Goal: Navigation & Orientation: Find specific page/section

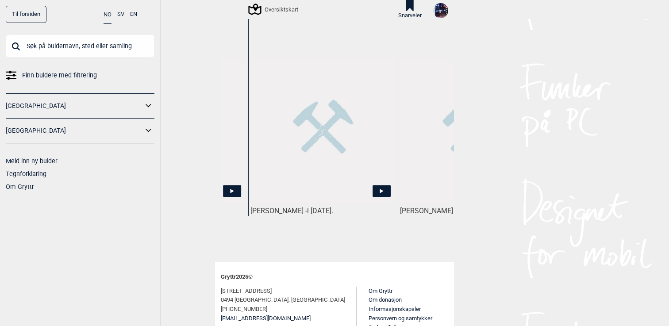
scroll to position [0, 209]
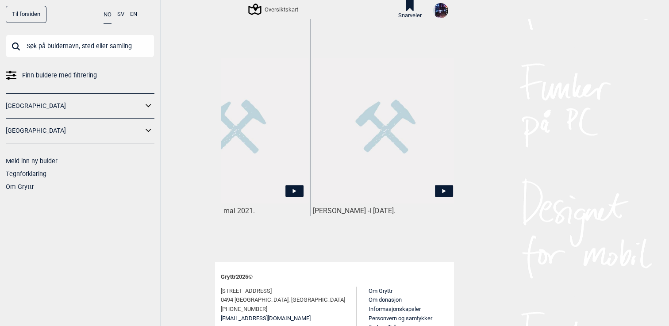
click at [385, 134] on img at bounding box center [385, 130] width 145 height 145
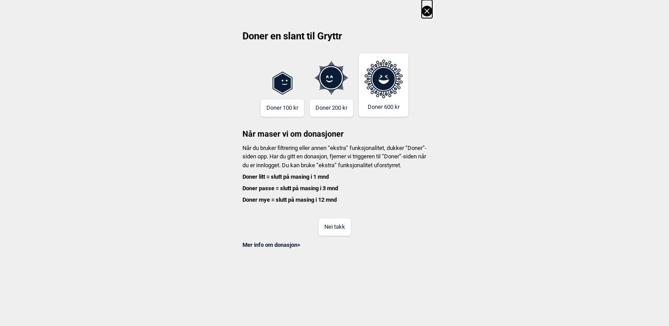
click at [337, 233] on button "Nei takk" at bounding box center [334, 226] width 32 height 17
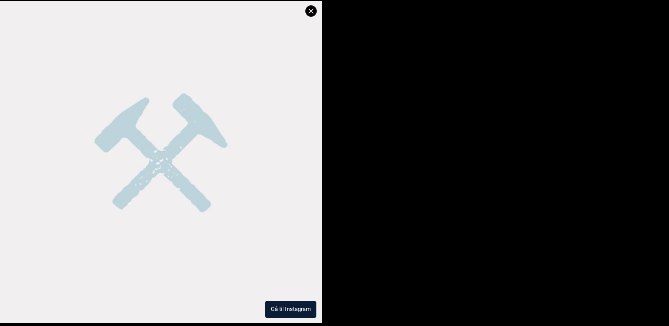
click at [294, 312] on button "Gå til Instagram" at bounding box center [290, 309] width 51 height 17
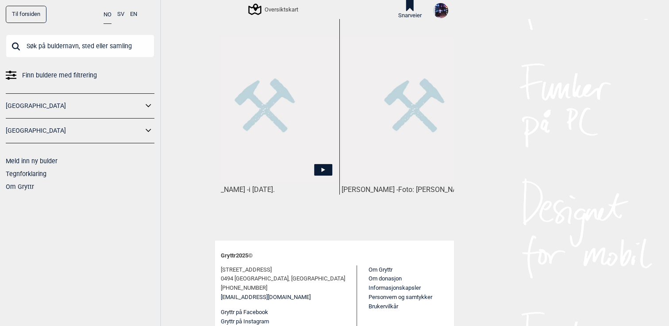
scroll to position [0, 365]
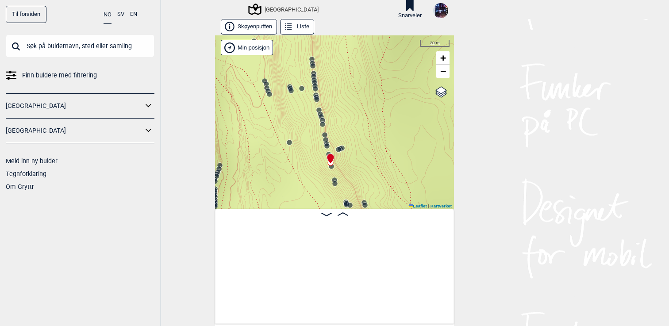
scroll to position [0, 10963]
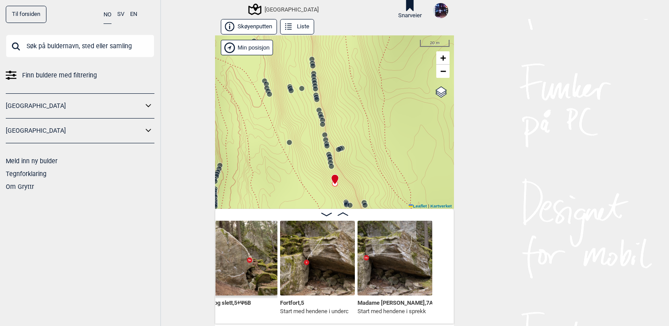
scroll to position [0, 11296]
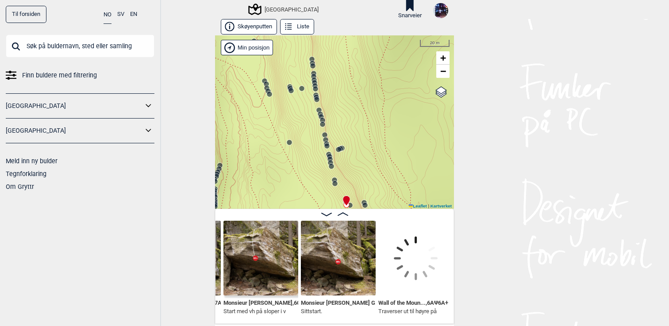
scroll to position [0, 11482]
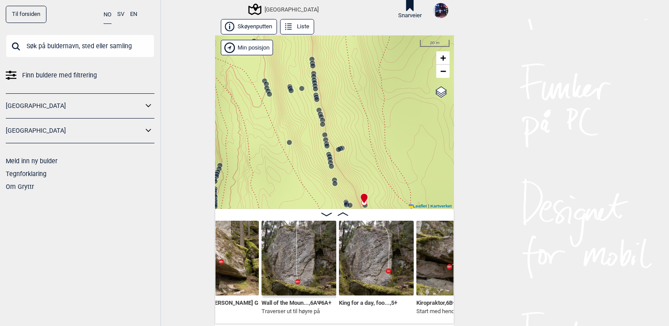
scroll to position [0, 11639]
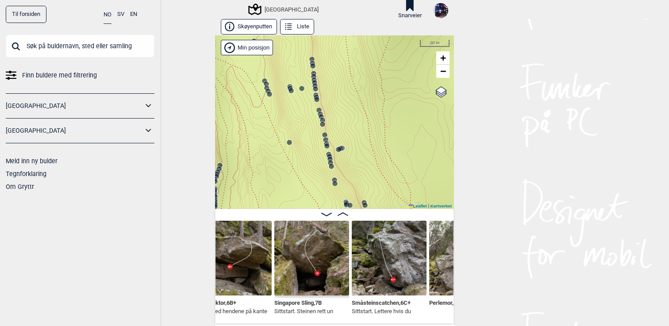
scroll to position [0, 11813]
